Goal: Task Accomplishment & Management: Use online tool/utility

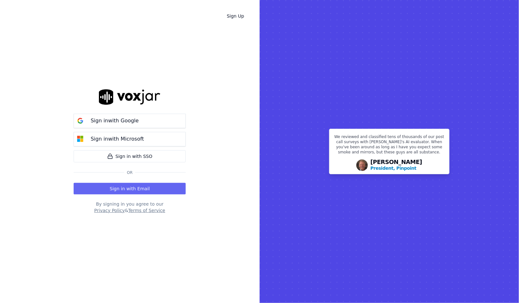
click at [144, 188] on button "Sign in with Email" at bounding box center [130, 189] width 112 height 12
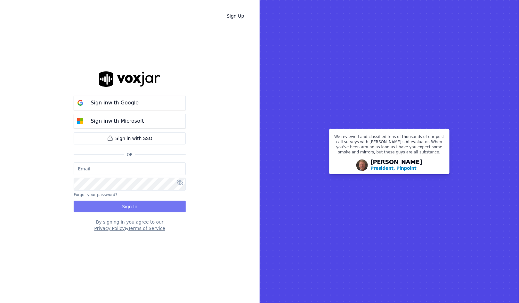
type input "salvarez@asilpc.com"
drag, startPoint x: 143, startPoint y: 213, endPoint x: 143, endPoint y: 208, distance: 4.2
click at [143, 212] on div "Sign in with Google Sign in with Microsoft Sign in with SSO Or salvarez@asilpc.…" at bounding box center [130, 151] width 112 height 282
click at [143, 204] on button "Sign In" at bounding box center [130, 207] width 112 height 12
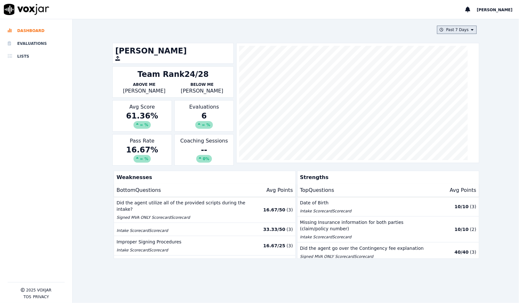
click at [441, 29] on button "Past 7 Days" at bounding box center [457, 30] width 40 height 8
click at [481, 58] on div "Past 7 Days Custom Today Yesterday Past 7 Days Past 30 Days This Month This Yea…" at bounding box center [296, 161] width 446 height 284
click at [27, 45] on li "Evaluations" at bounding box center [36, 43] width 57 height 13
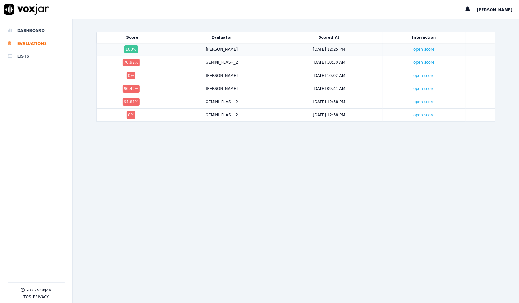
click at [413, 51] on link "open score" at bounding box center [423, 49] width 21 height 4
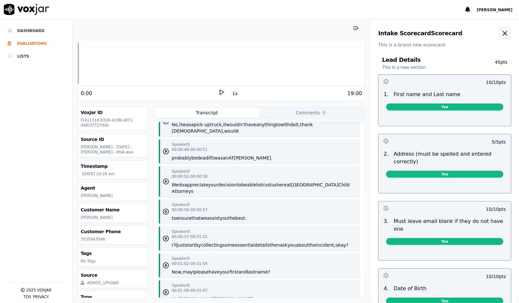
click at [501, 35] on icon "button" at bounding box center [505, 33] width 8 height 8
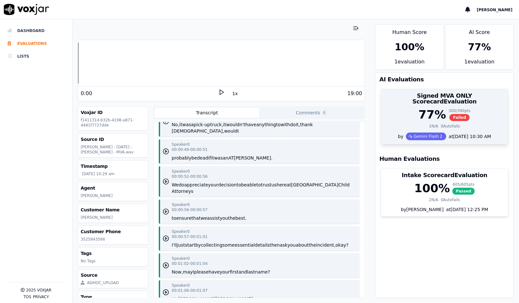
click at [449, 114] on span "Failed" at bounding box center [459, 117] width 20 height 7
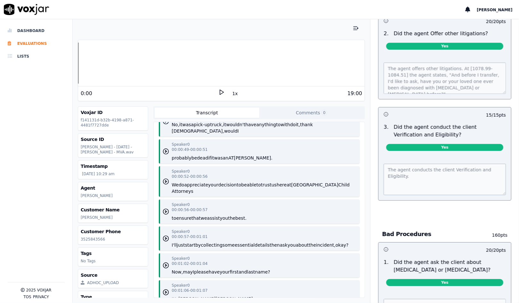
scroll to position [1737, 0]
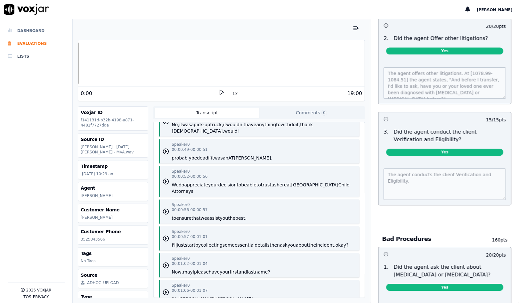
click at [30, 27] on li "Dashboard" at bounding box center [36, 30] width 57 height 13
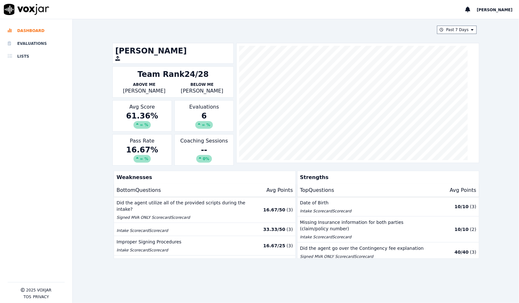
click at [143, 93] on p "[PERSON_NAME]" at bounding box center [144, 91] width 58 height 8
